Goal: Navigation & Orientation: Find specific page/section

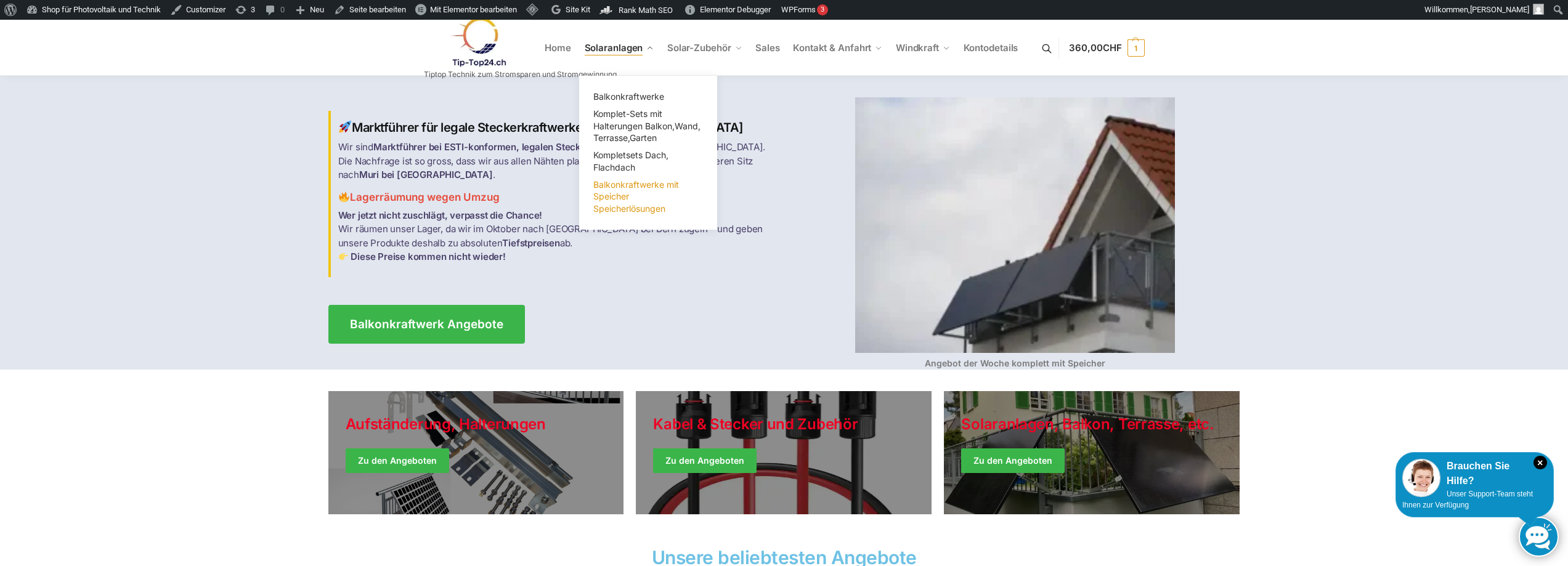
click at [621, 192] on span "Balkonkraftwerke mit Speicher Speicherlösungen" at bounding box center [636, 196] width 85 height 34
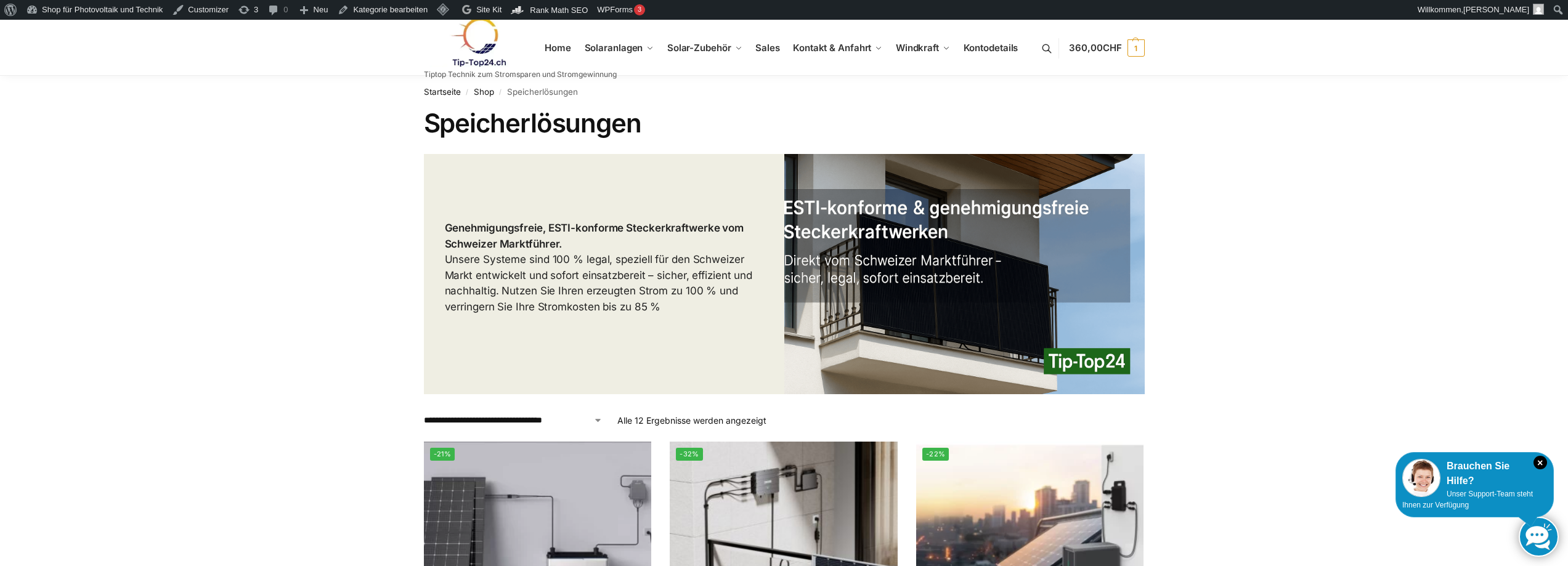
click at [555, 51] on link at bounding box center [520, 42] width 193 height 50
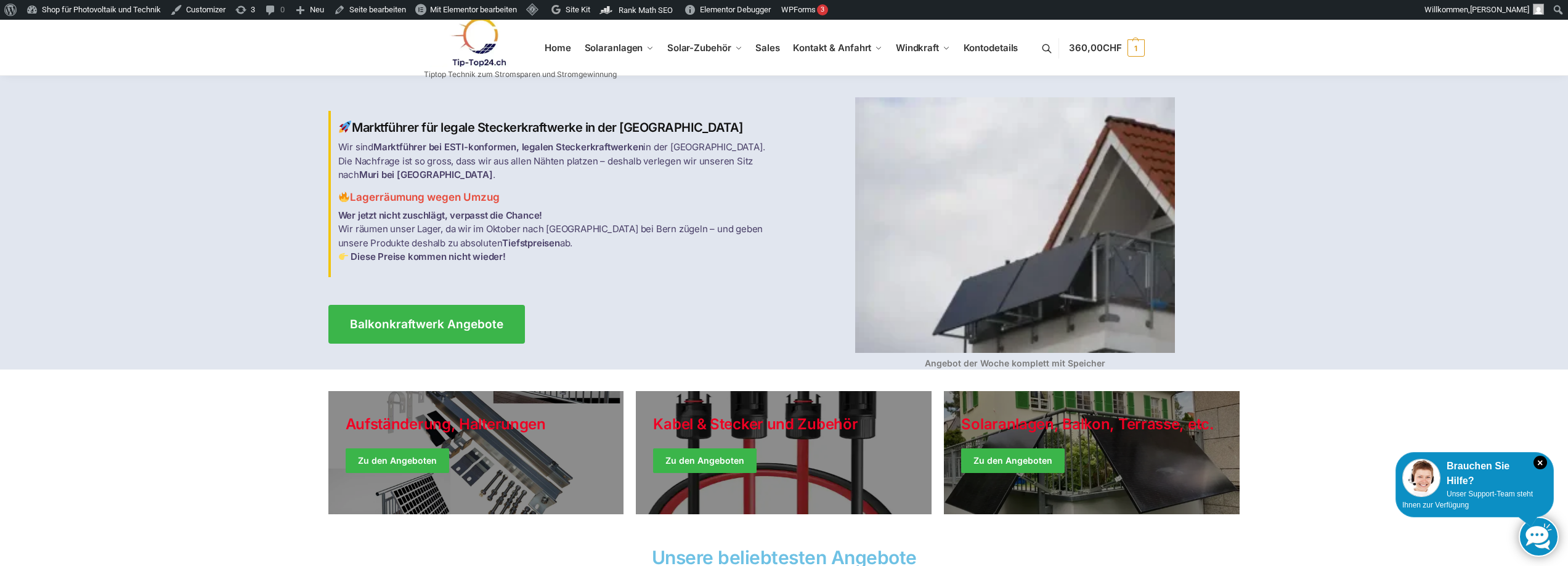
click at [562, 43] on link at bounding box center [520, 42] width 193 height 50
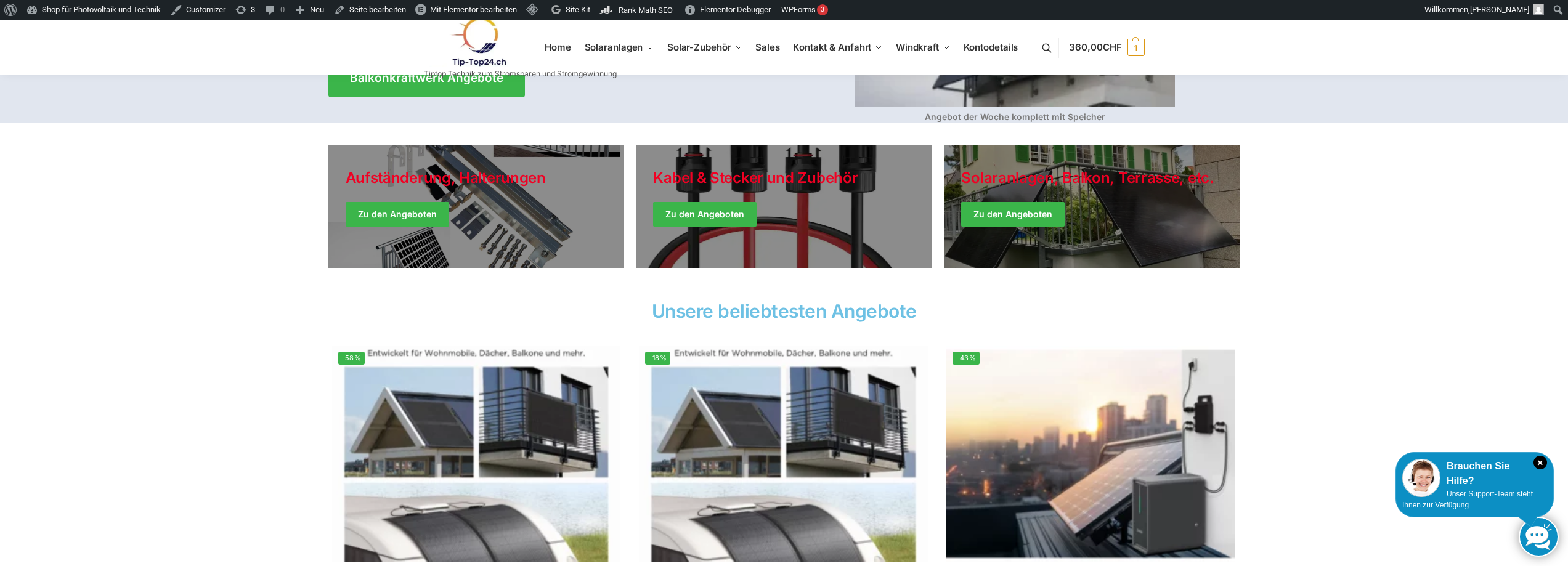
scroll to position [493, 0]
